Goal: Task Accomplishment & Management: Use online tool/utility

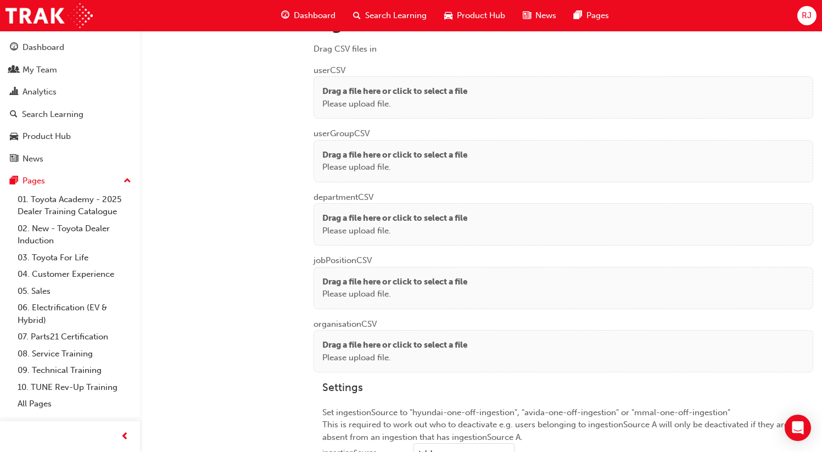
scroll to position [853, 0]
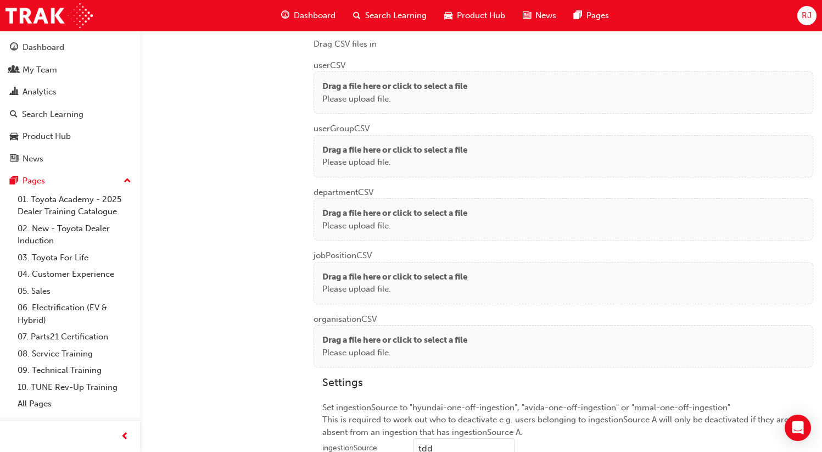
click at [404, 88] on p "Drag a file here or click to select a file" at bounding box center [394, 86] width 145 height 13
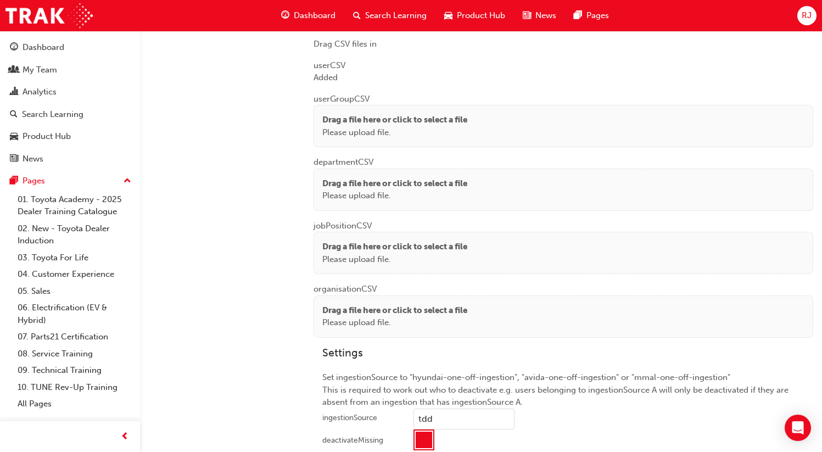
click at [372, 126] on p "Please upload file." at bounding box center [394, 132] width 145 height 13
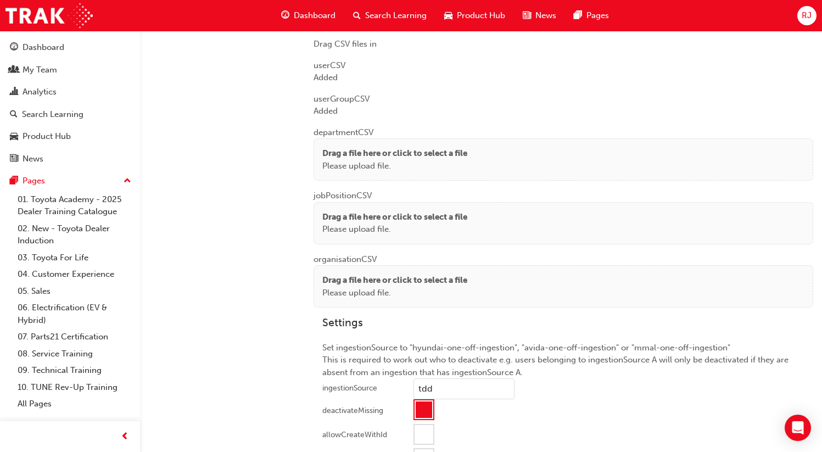
click at [341, 161] on p "Please upload file." at bounding box center [394, 166] width 145 height 13
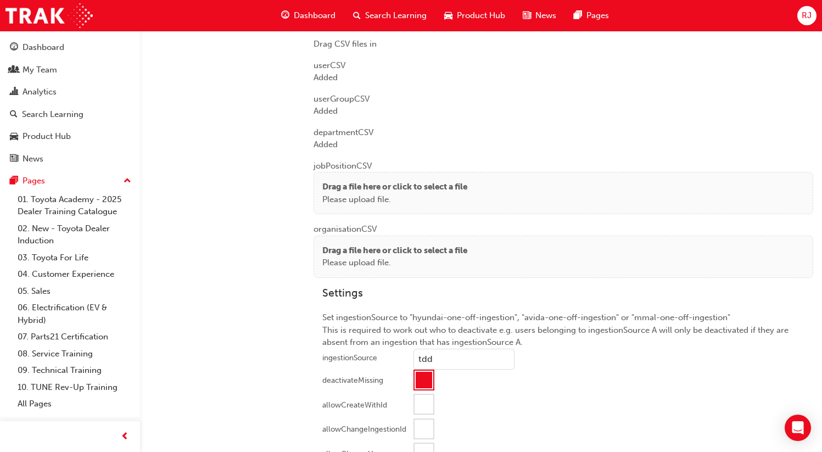
click at [355, 193] on p "Please upload file." at bounding box center [394, 199] width 145 height 13
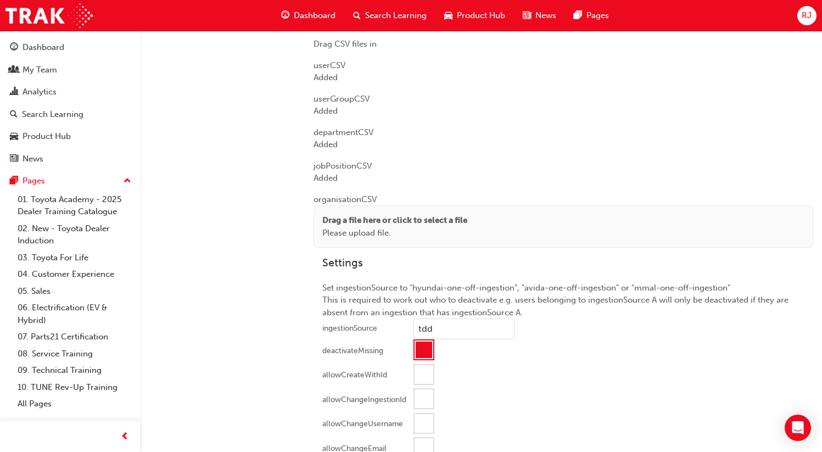
click at [355, 230] on p "Please upload file." at bounding box center [394, 233] width 145 height 13
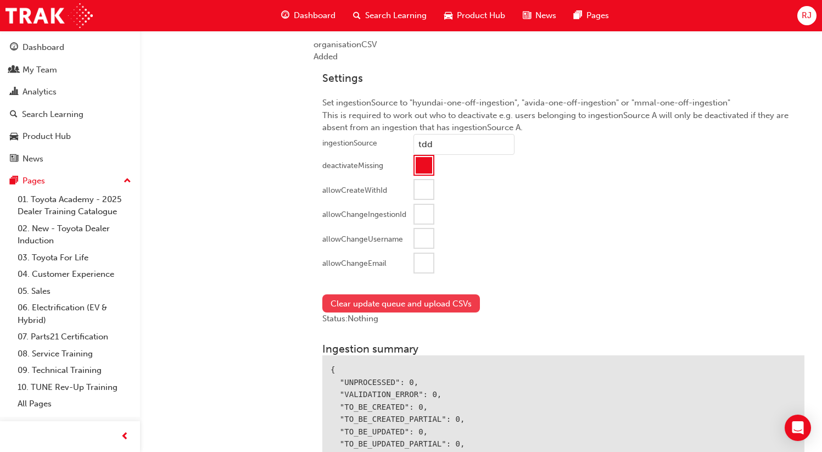
scroll to position [1109, 0]
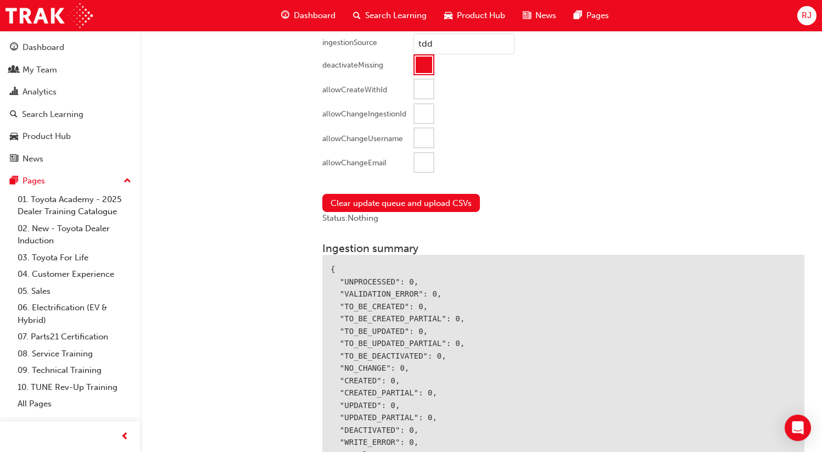
click at [417, 162] on div at bounding box center [423, 162] width 19 height 19
click at [362, 201] on button "Clear update queue and upload CSVs" at bounding box center [400, 203] width 157 height 18
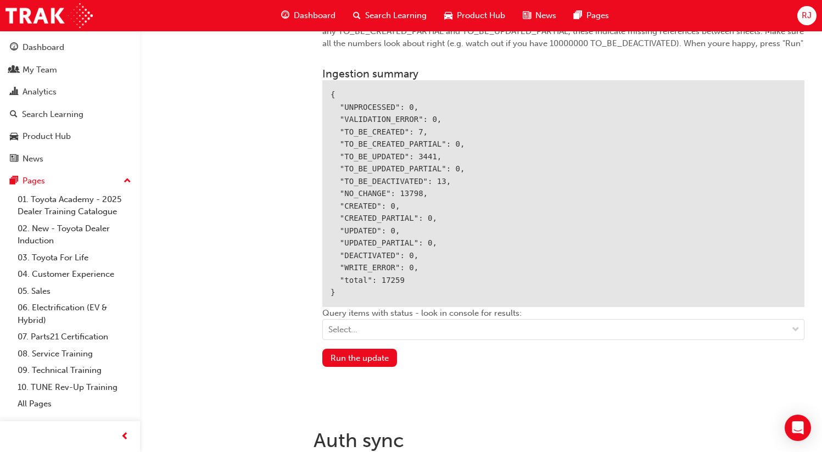
scroll to position [1324, 0]
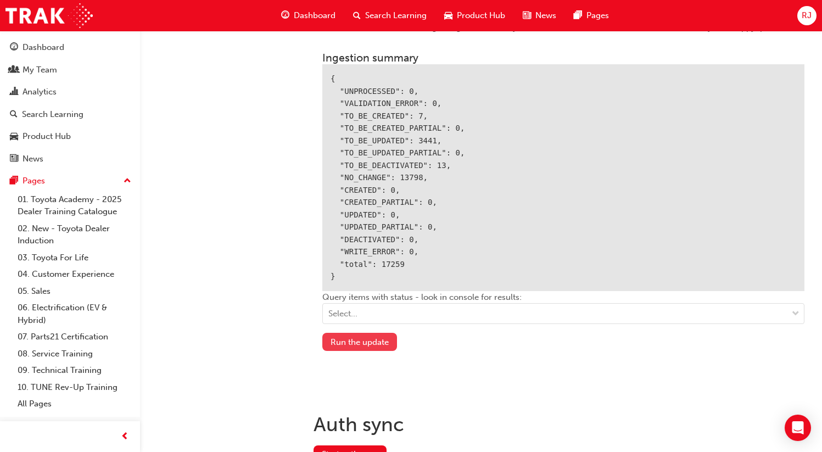
click at [376, 337] on button "Run the update" at bounding box center [359, 342] width 75 height 18
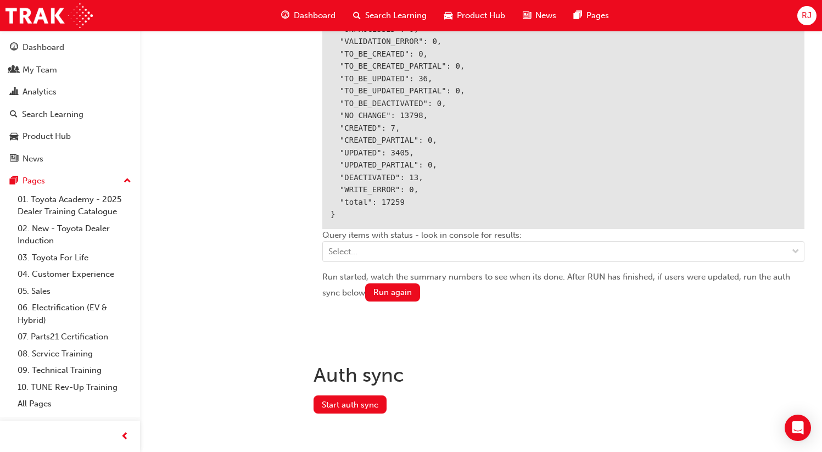
scroll to position [1388, 0]
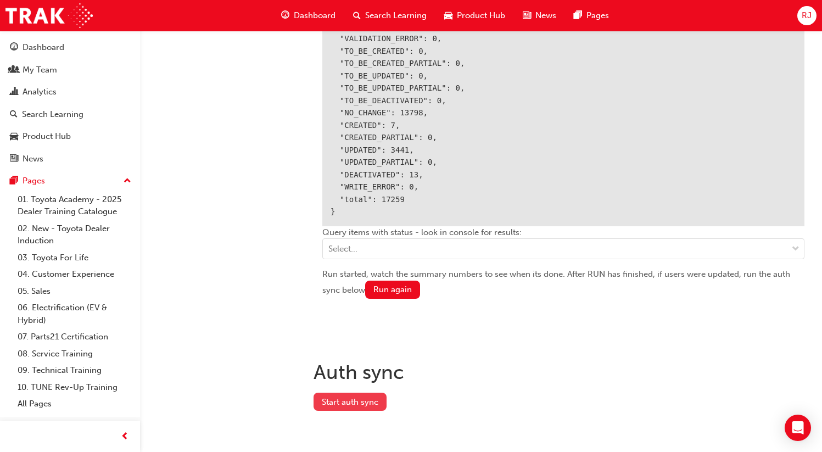
click at [356, 397] on button "Start auth sync" at bounding box center [349, 401] width 73 height 18
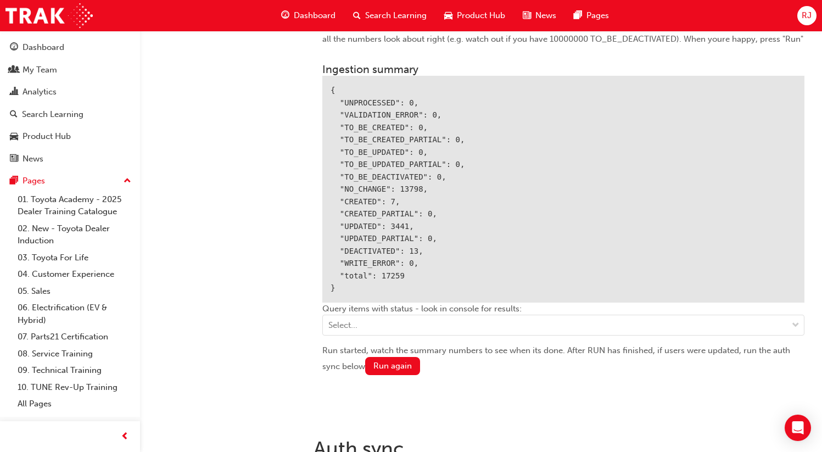
scroll to position [1243, 0]
